Goal: Information Seeking & Learning: Check status

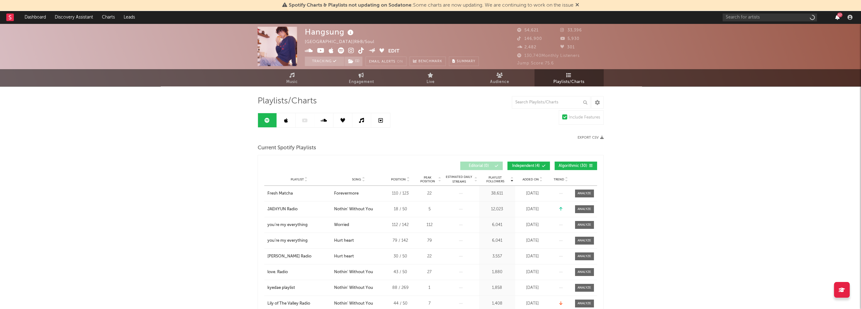
click at [839, 19] on icon "button" at bounding box center [838, 17] width 4 height 5
click at [541, 178] on icon at bounding box center [541, 178] width 3 height 3
click at [535, 178] on span "Added On" at bounding box center [531, 180] width 16 height 4
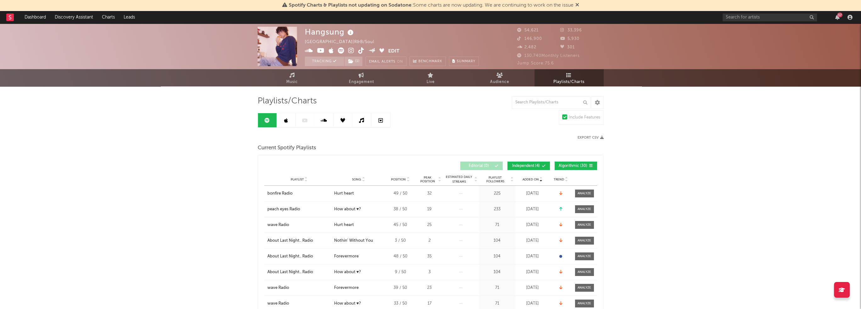
click at [840, 16] on div "57" at bounding box center [840, 15] width 5 height 5
